Goal: Transaction & Acquisition: Obtain resource

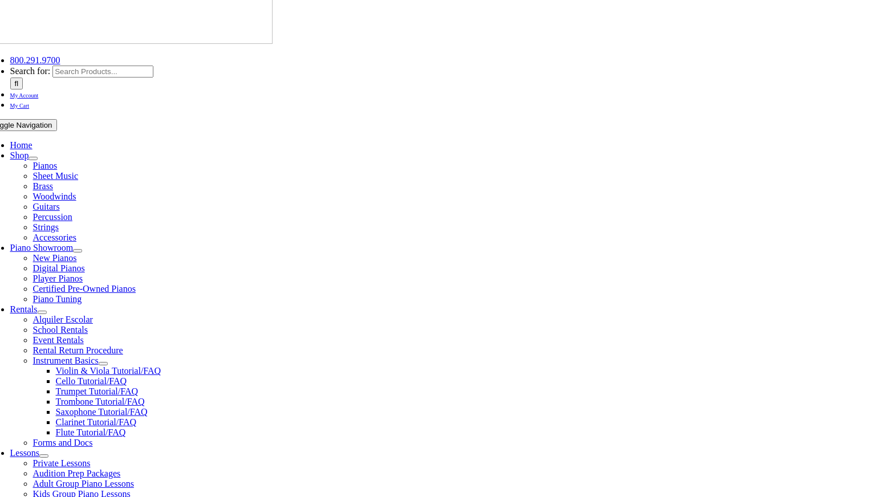
scroll to position [171, 0]
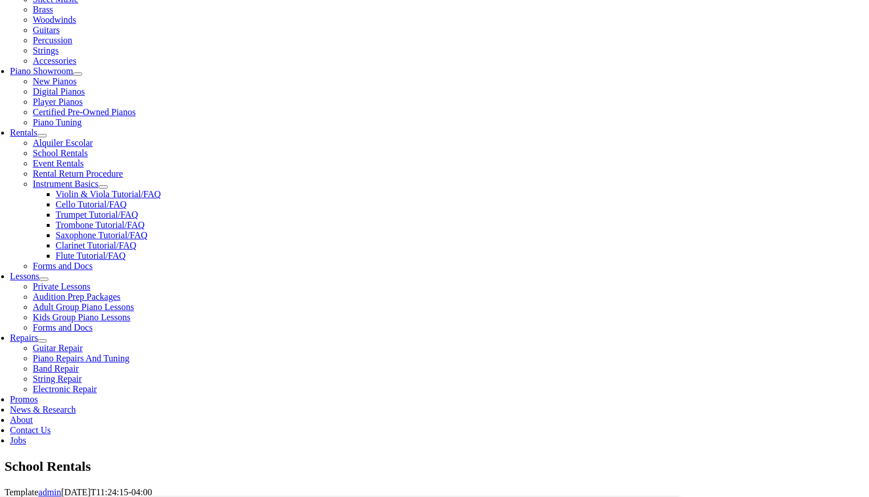
scroll to position [320, 0]
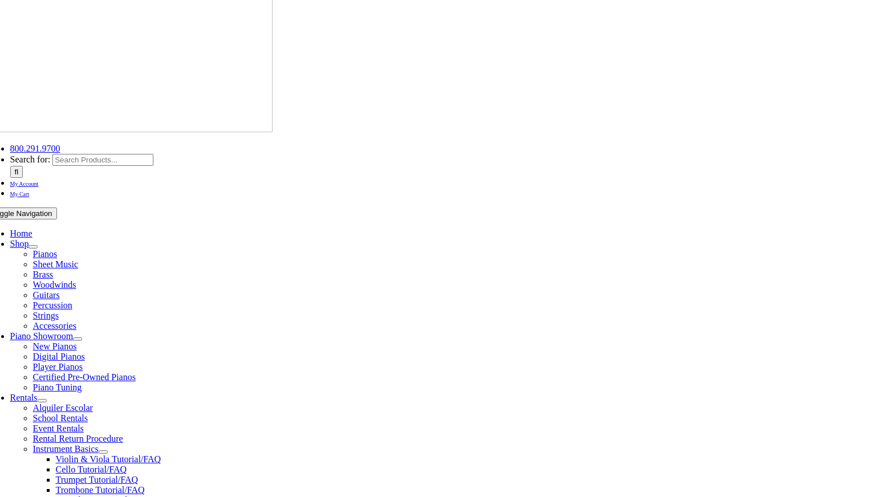
scroll to position [0, 0]
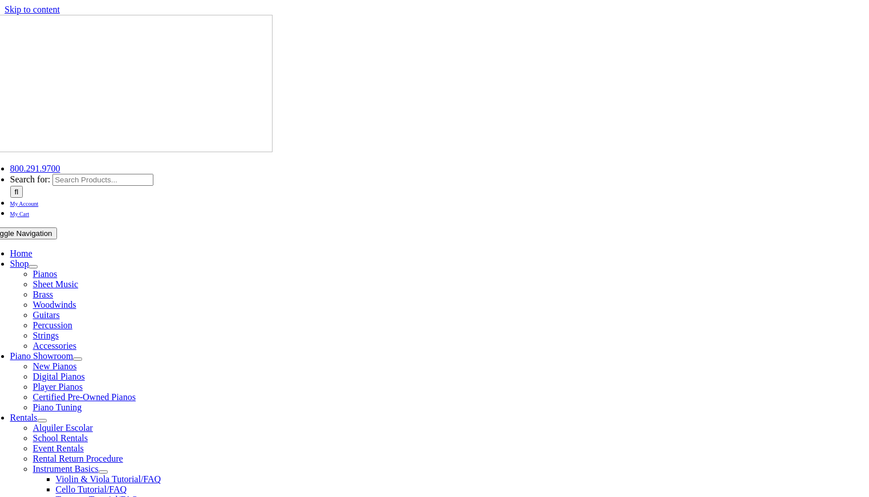
click at [210, 68] on div "800.291.9700 800.291.9700 Search for:  My Account My Cart Toggle Navigation Ho…" at bounding box center [439, 373] width 904 height 716
click at [88, 433] on span "School Rentals" at bounding box center [60, 438] width 55 height 10
